Goal: Task Accomplishment & Management: Manage account settings

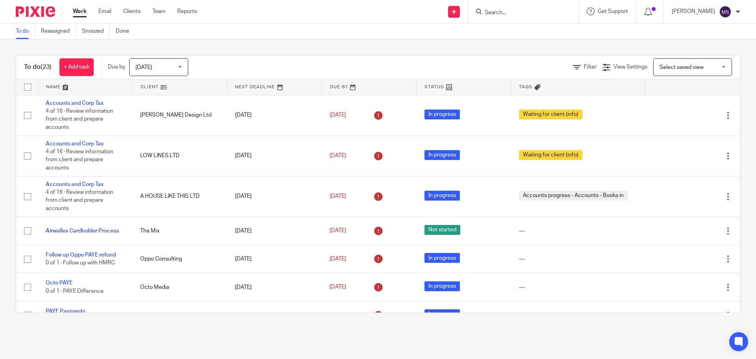
drag, startPoint x: 0, startPoint y: 0, endPoint x: 162, endPoint y: 66, distance: 175.2
click at [162, 66] on span "[DATE]" at bounding box center [156, 67] width 42 height 17
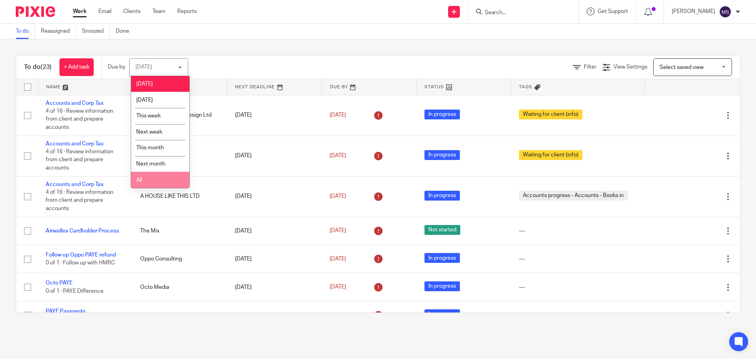
click at [141, 181] on span "All" at bounding box center [139, 180] width 6 height 6
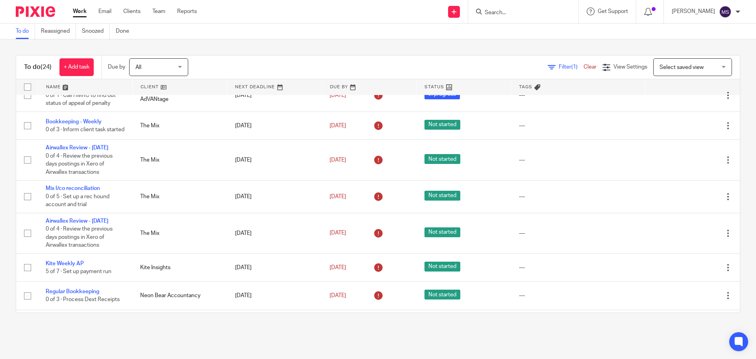
scroll to position [612, 0]
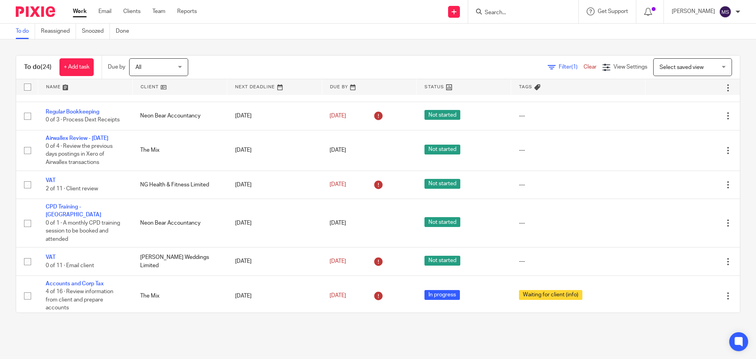
click at [55, 91] on link at bounding box center [85, 87] width 94 height 16
